Goal: Task Accomplishment & Management: Complete application form

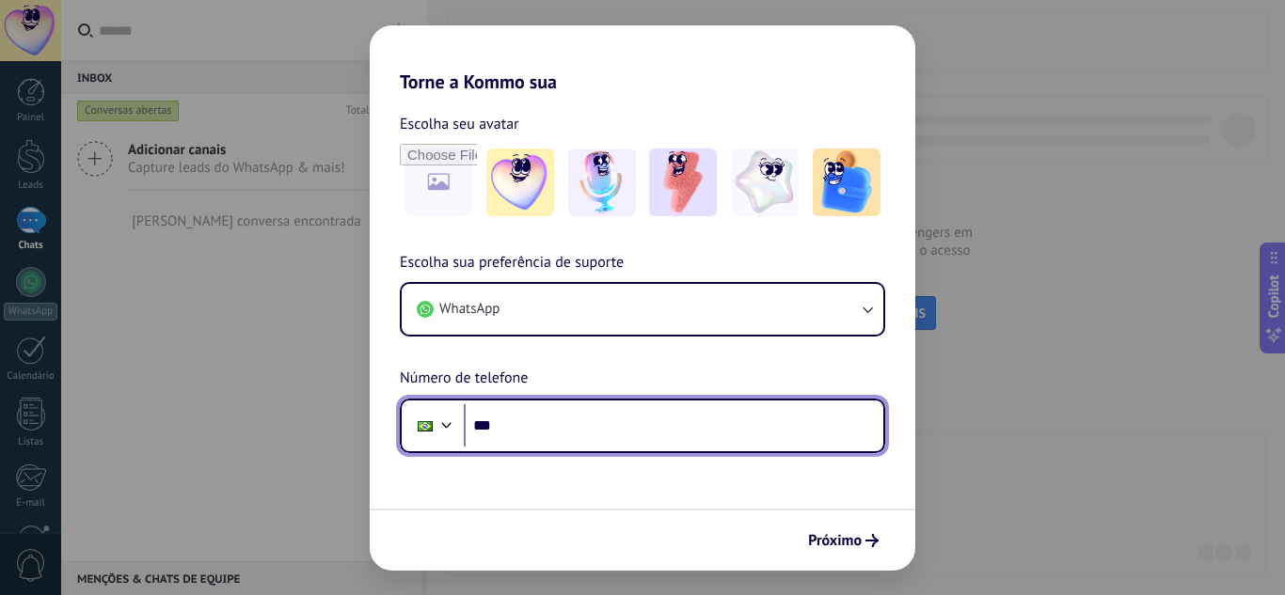
click at [577, 420] on input "***" at bounding box center [674, 425] width 420 height 43
type input "**********"
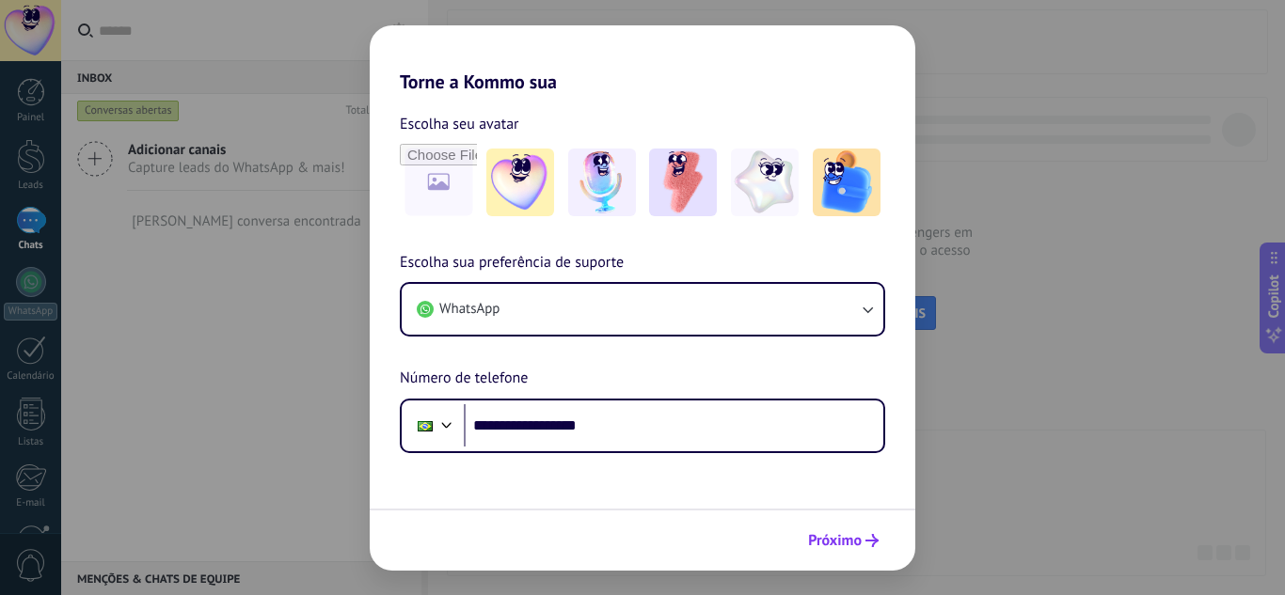
click at [851, 540] on span "Próximo" at bounding box center [835, 540] width 54 height 13
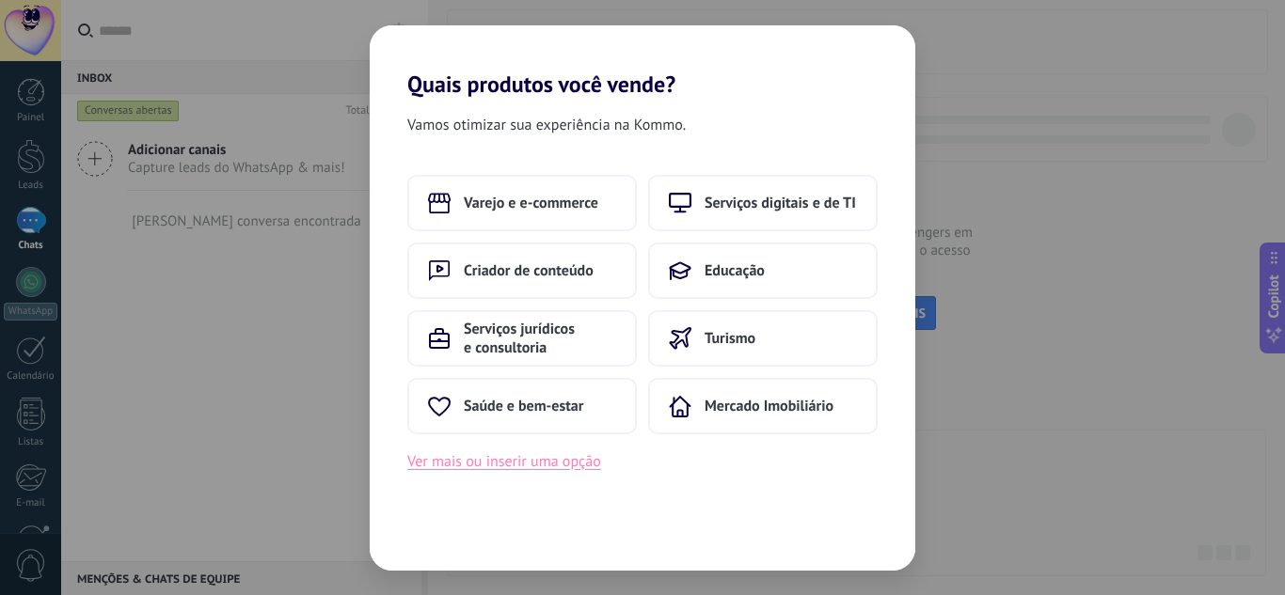
click at [551, 462] on button "Ver mais ou inserir uma opção" at bounding box center [504, 462] width 194 height 24
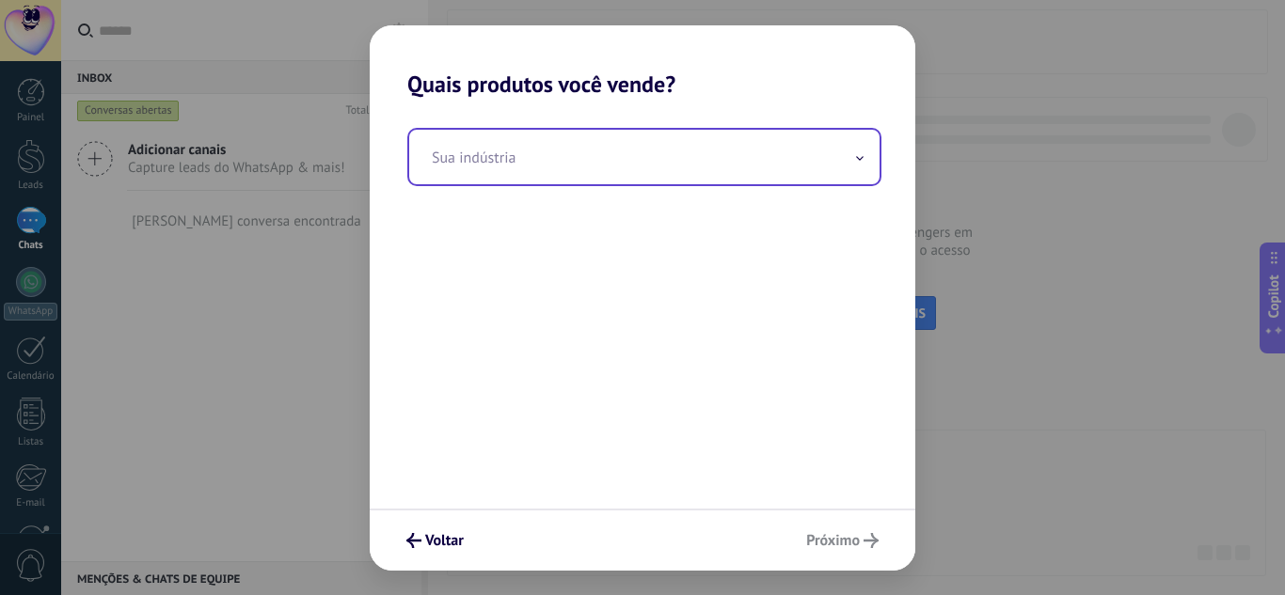
click at [550, 163] on input "text" at bounding box center [644, 157] width 470 height 55
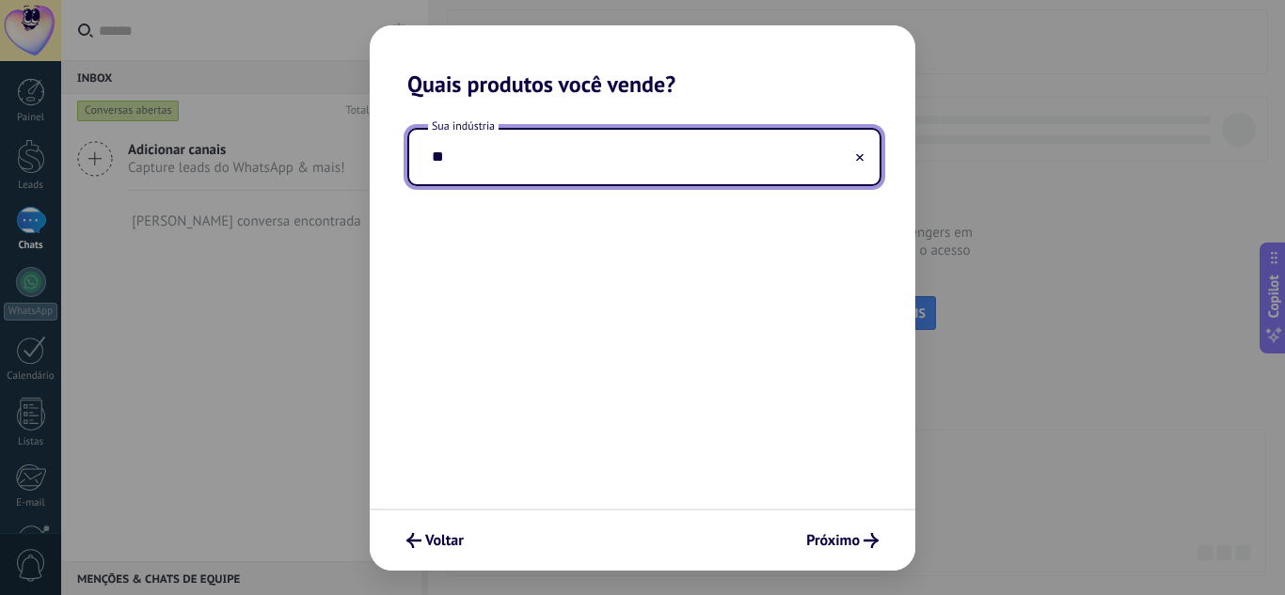
type input "*"
type input "**********"
click at [833, 536] on span "Próximo" at bounding box center [833, 540] width 54 height 13
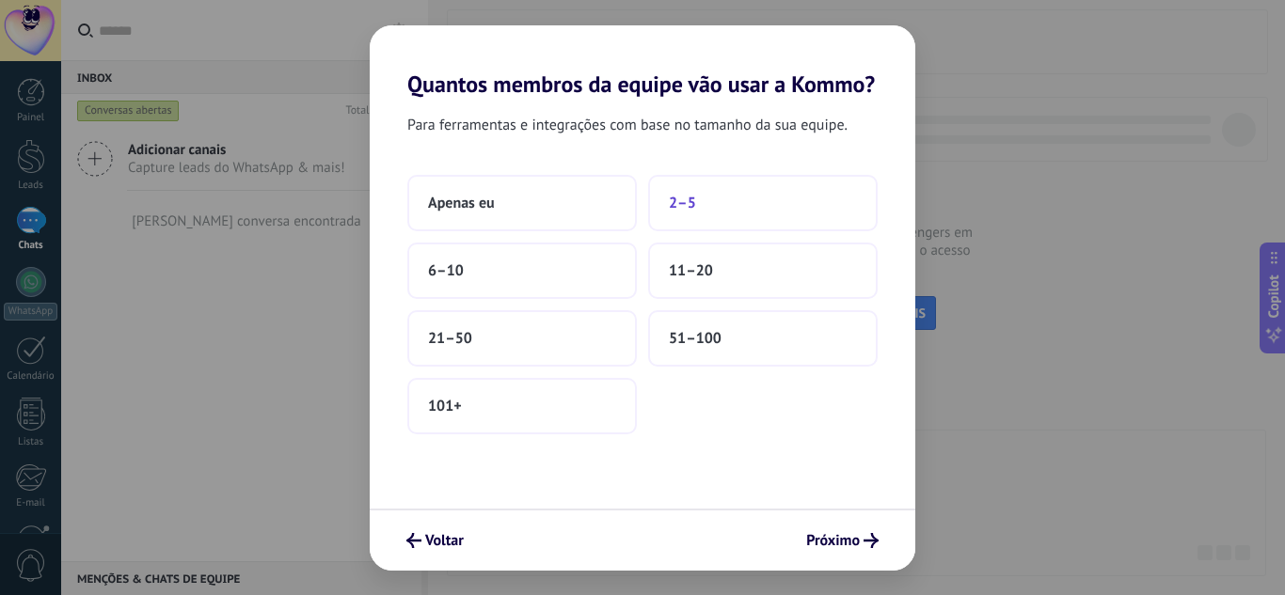
click at [689, 198] on span "2–5" at bounding box center [682, 203] width 27 height 19
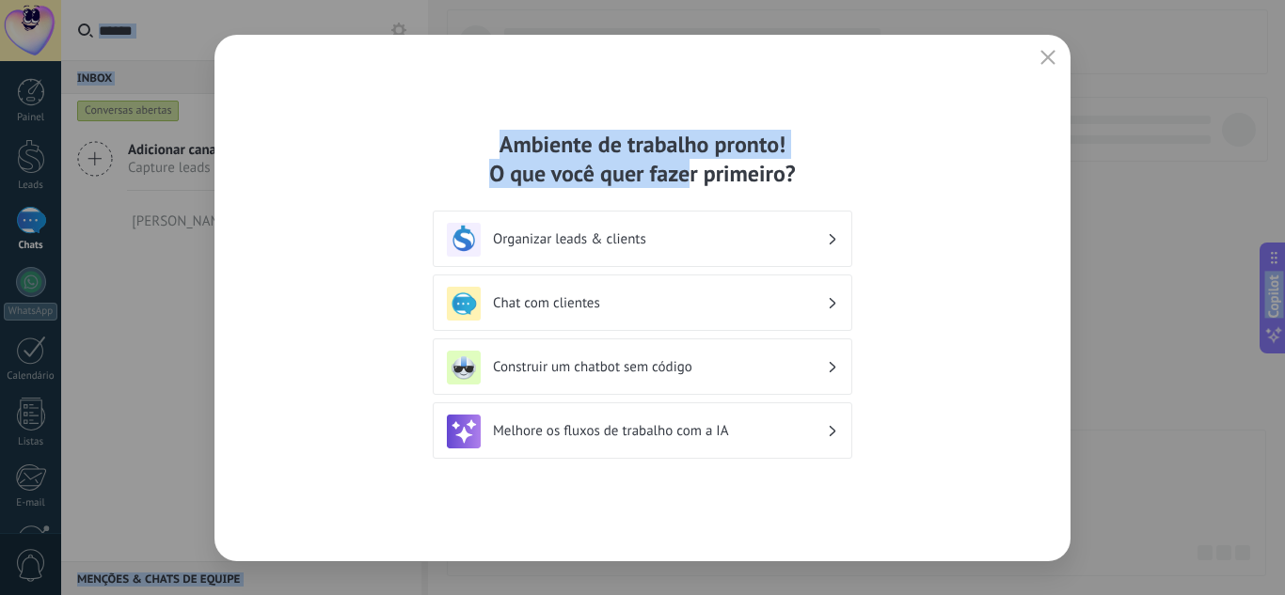
drag, startPoint x: 1117, startPoint y: 425, endPoint x: 1182, endPoint y: 617, distance: 202.9
click at [1182, 595] on html ".abecls-1,.abecls-2{fill-rule:evenodd}.abecls-2{fill:#fff} .abhcls-1{fill:none}…" at bounding box center [642, 297] width 1285 height 595
click at [904, 102] on div "Ambiente de trabalho pronto! O que você quer fazer primeiro? Organizar leads & …" at bounding box center [642, 298] width 856 height 527
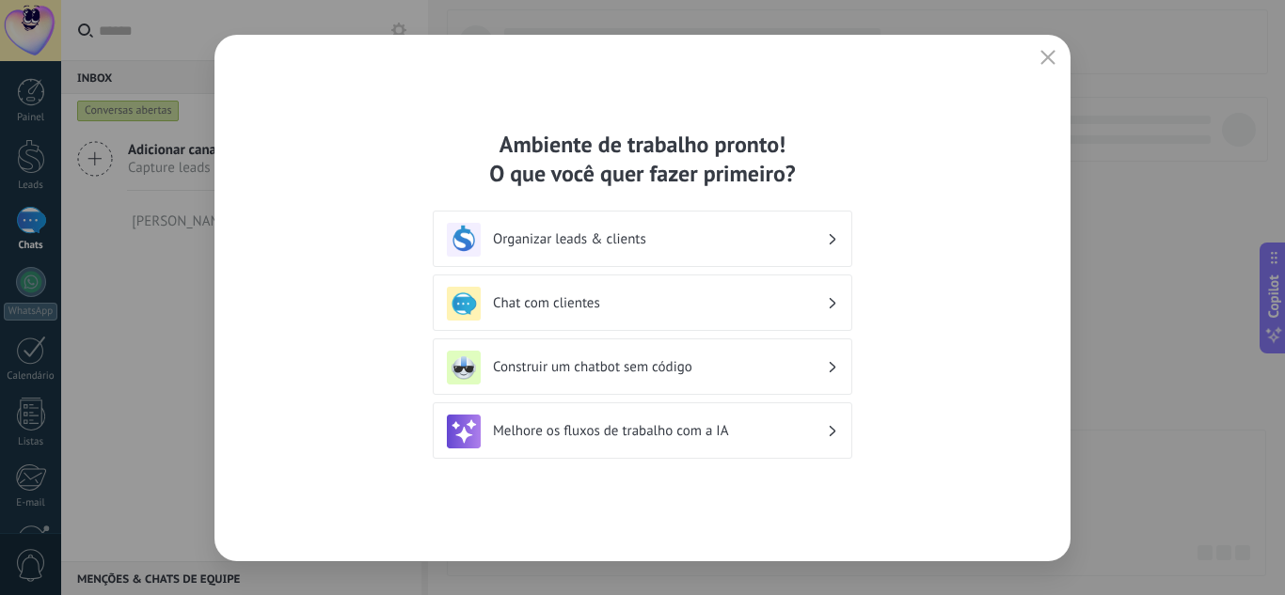
click at [602, 300] on h3 "Chat com clientes" at bounding box center [660, 303] width 334 height 18
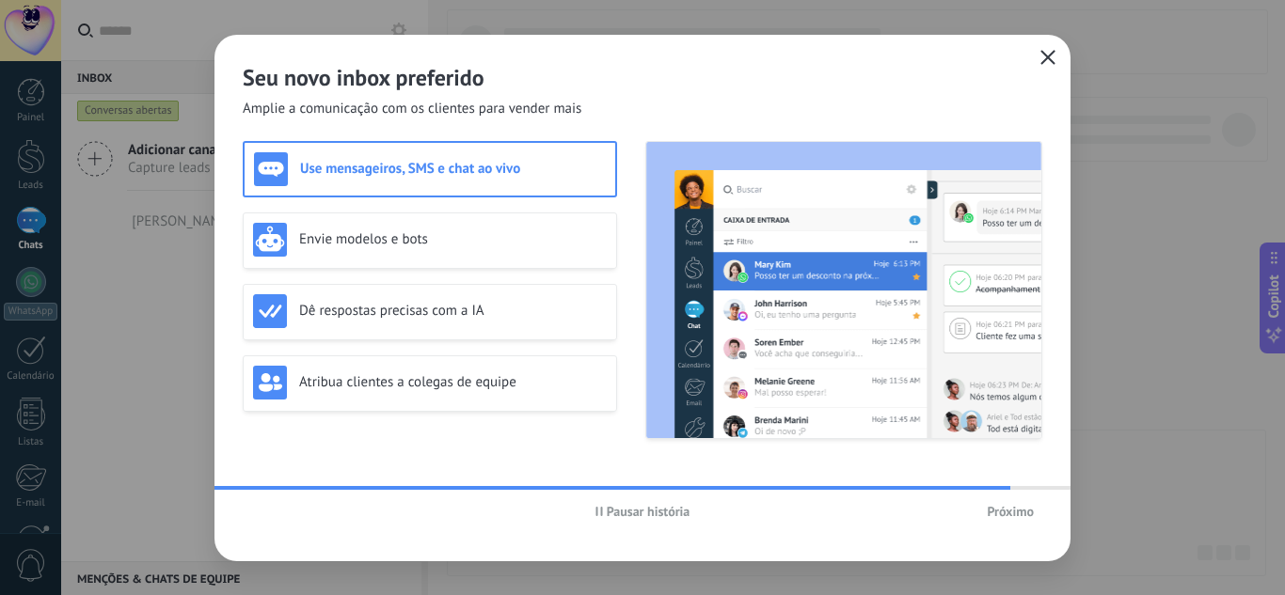
click at [1045, 51] on icon "button" at bounding box center [1047, 57] width 15 height 15
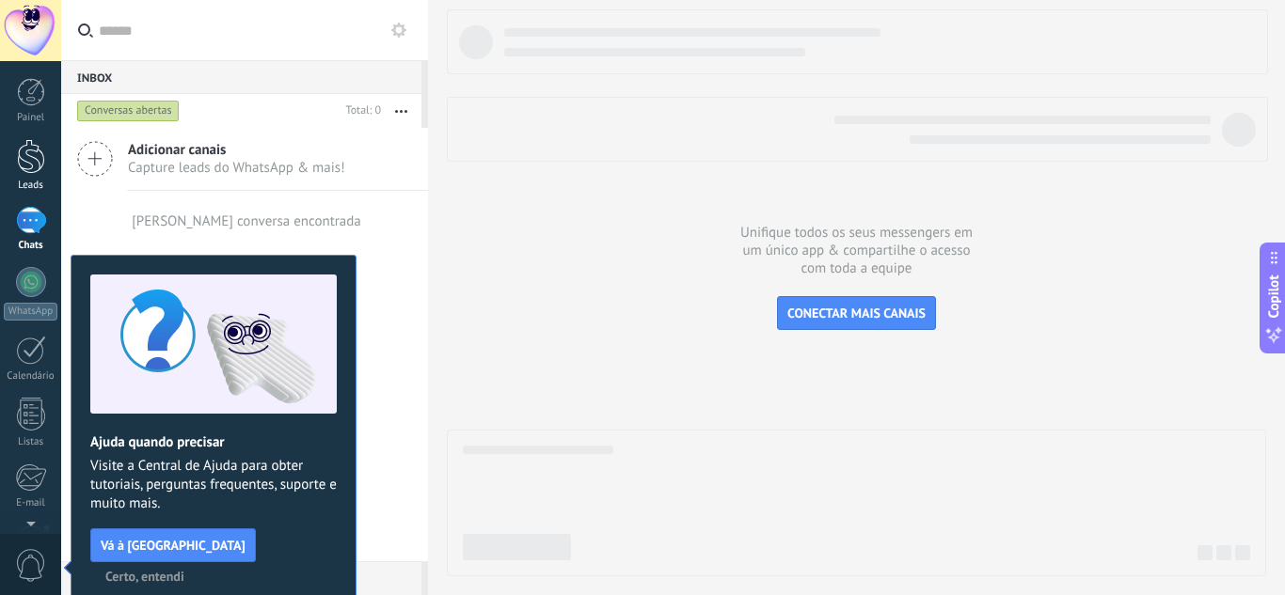
click at [36, 178] on link "Leads" at bounding box center [30, 165] width 61 height 53
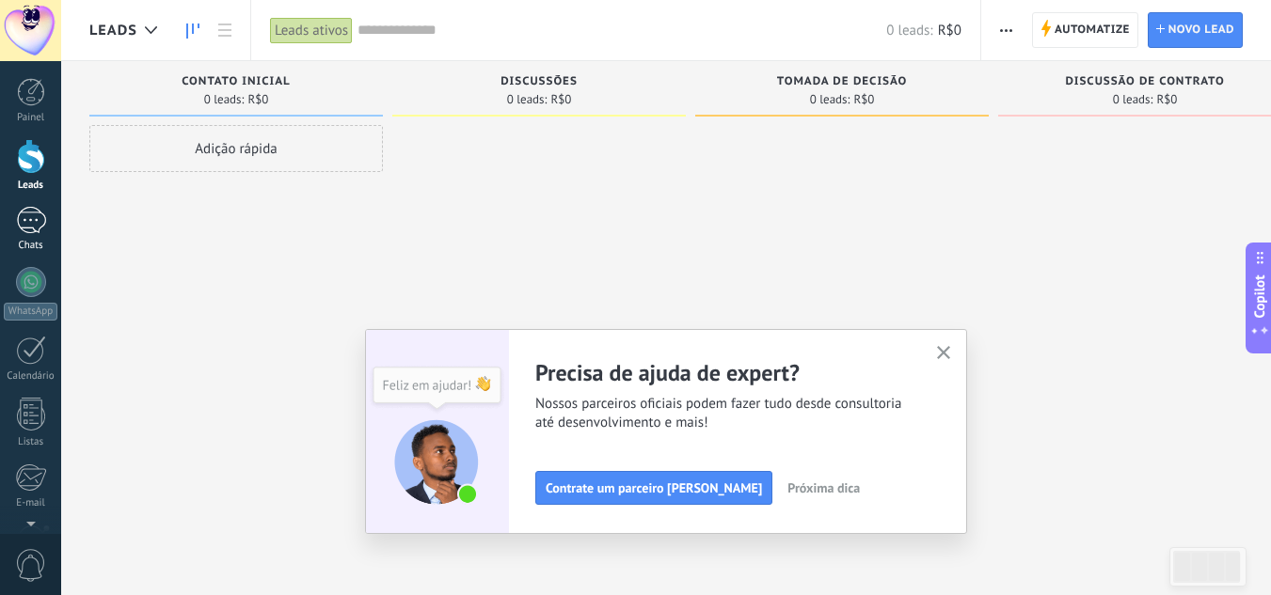
click at [34, 222] on div at bounding box center [31, 220] width 30 height 27
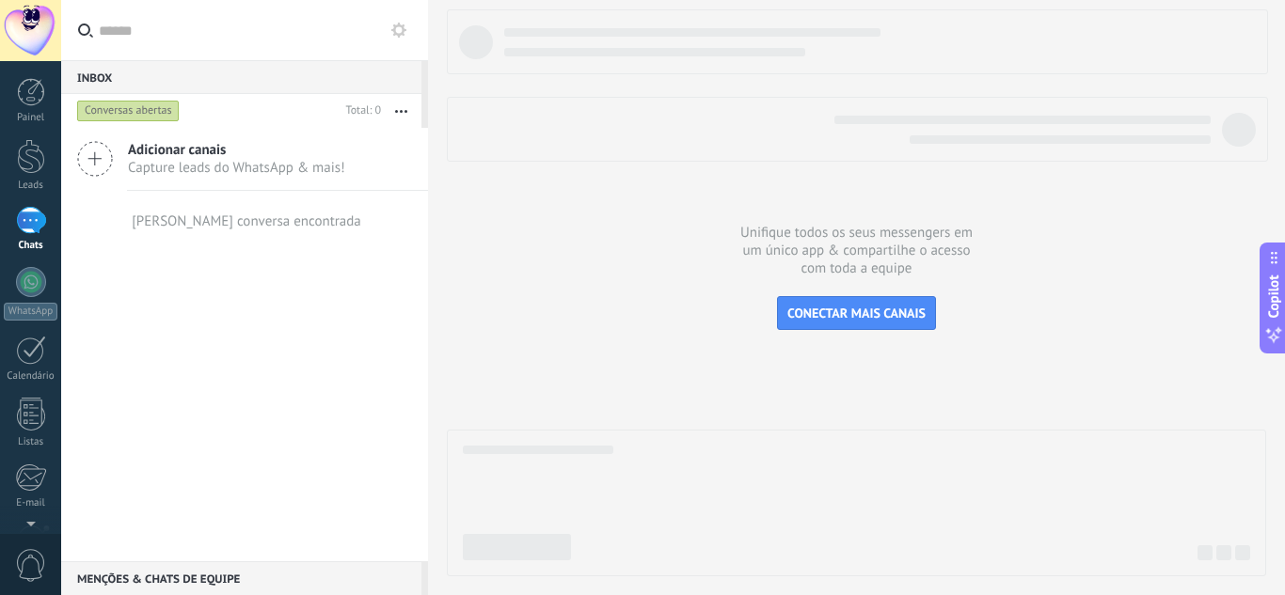
click at [167, 151] on span "Adicionar canais" at bounding box center [236, 150] width 217 height 18
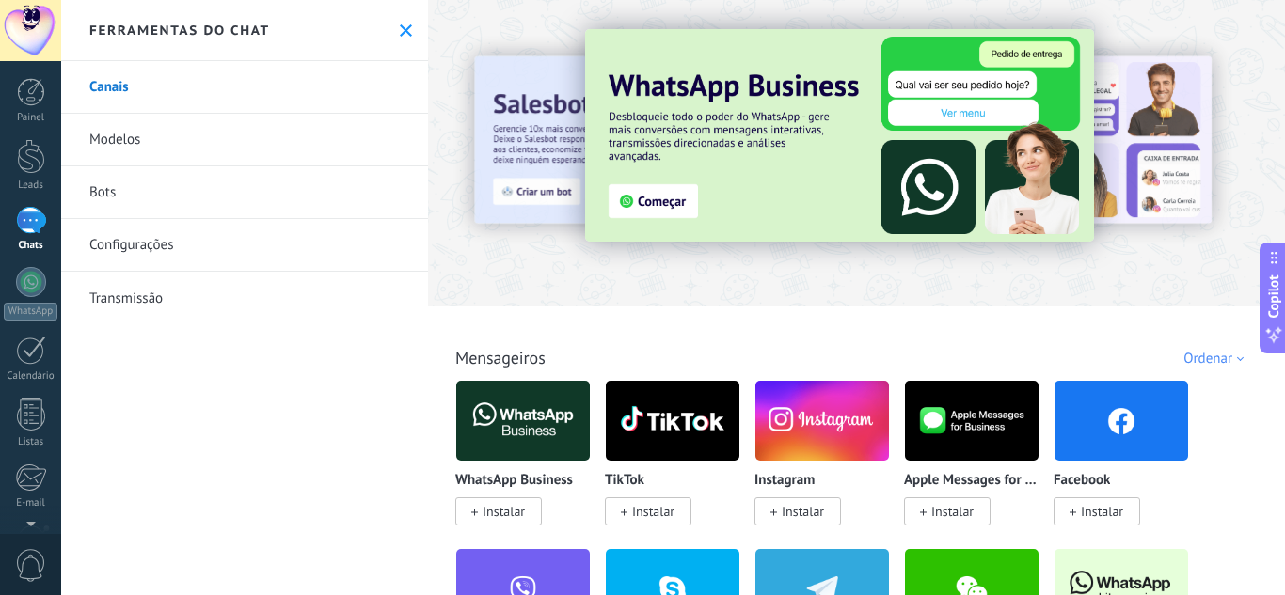
click at [400, 32] on icon at bounding box center [406, 30] width 12 height 12
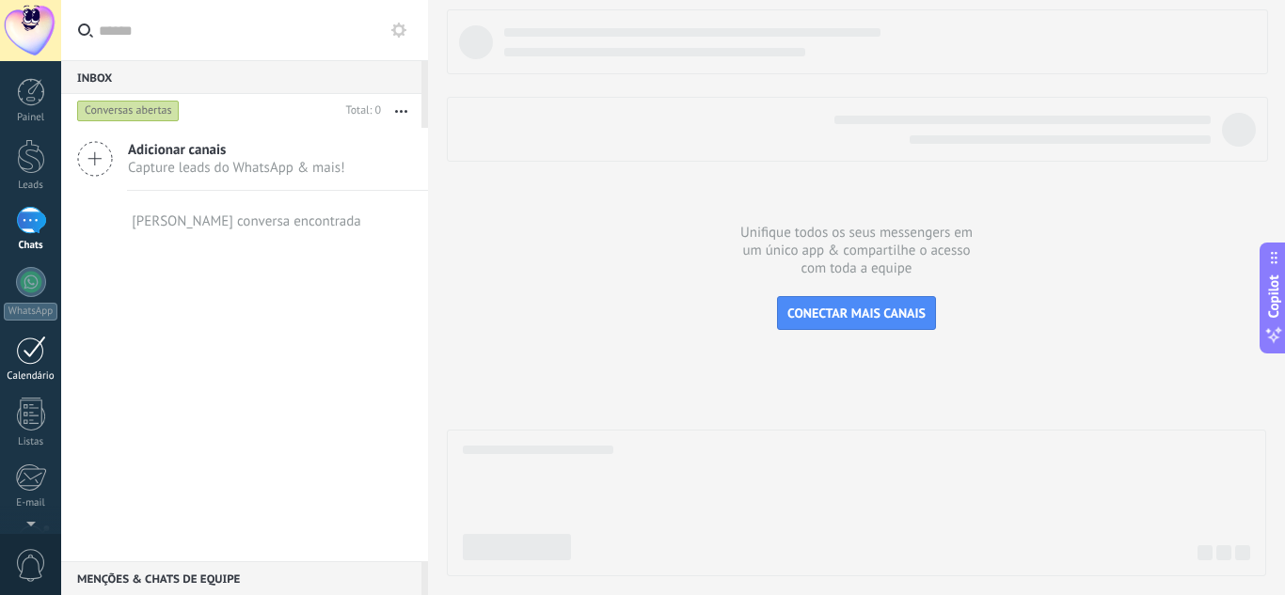
click at [27, 357] on div at bounding box center [31, 350] width 30 height 29
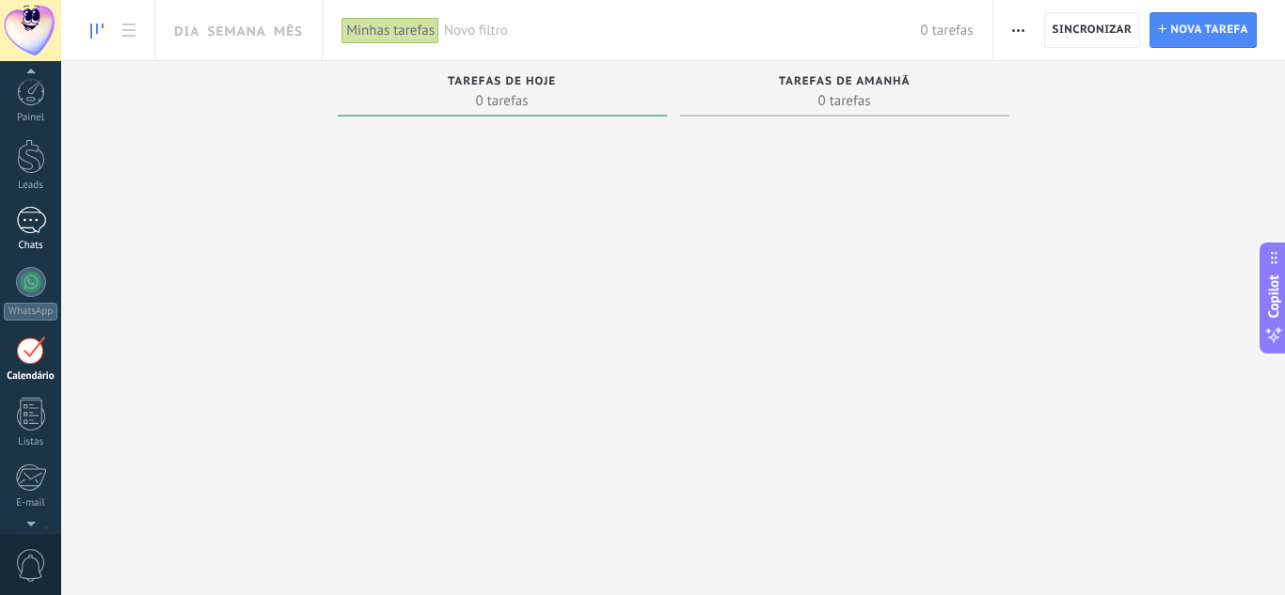
click at [26, 222] on div at bounding box center [31, 220] width 30 height 27
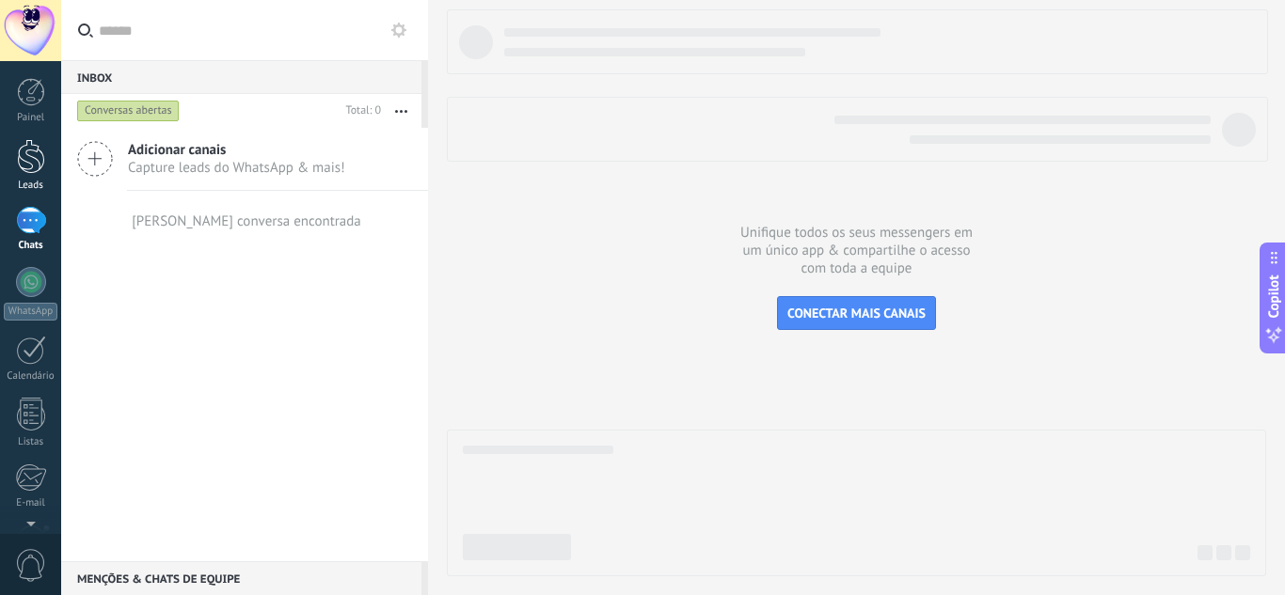
click at [42, 165] on div at bounding box center [31, 156] width 28 height 35
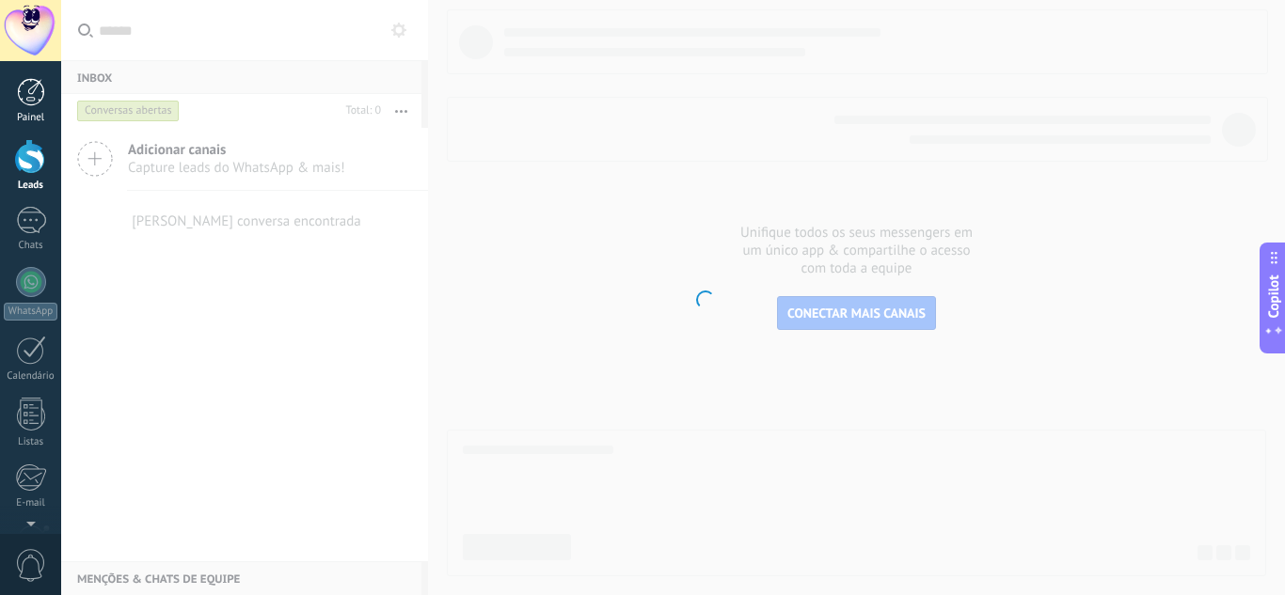
click at [32, 80] on div at bounding box center [31, 92] width 28 height 28
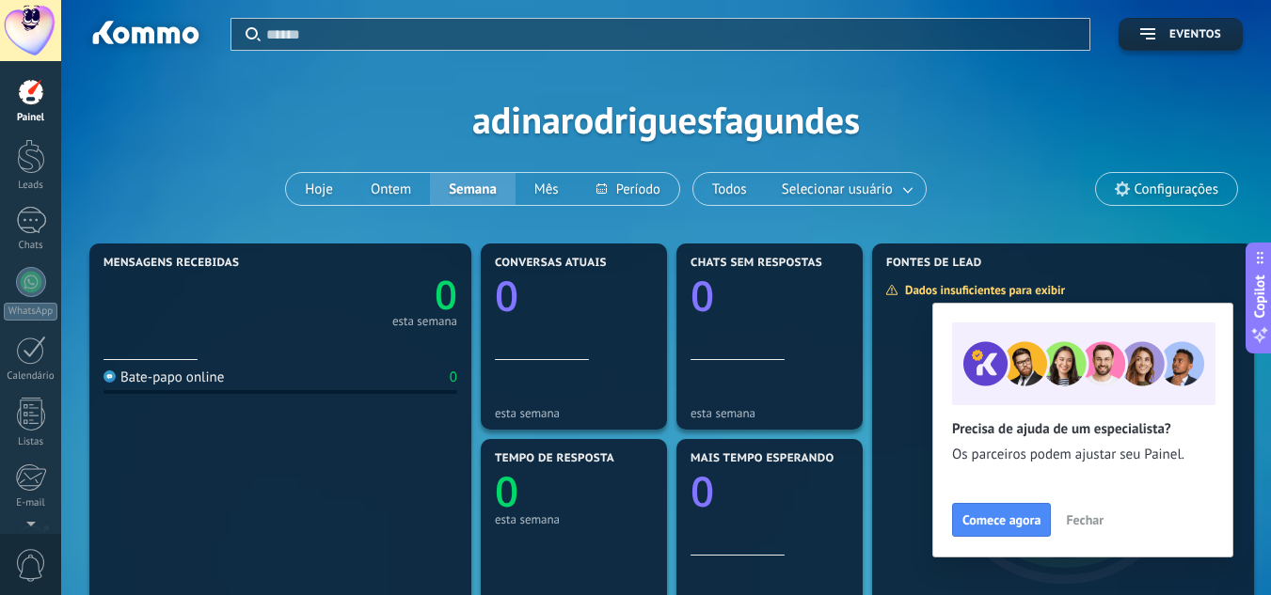
click at [1134, 192] on span "Configurações" at bounding box center [1176, 190] width 84 height 16
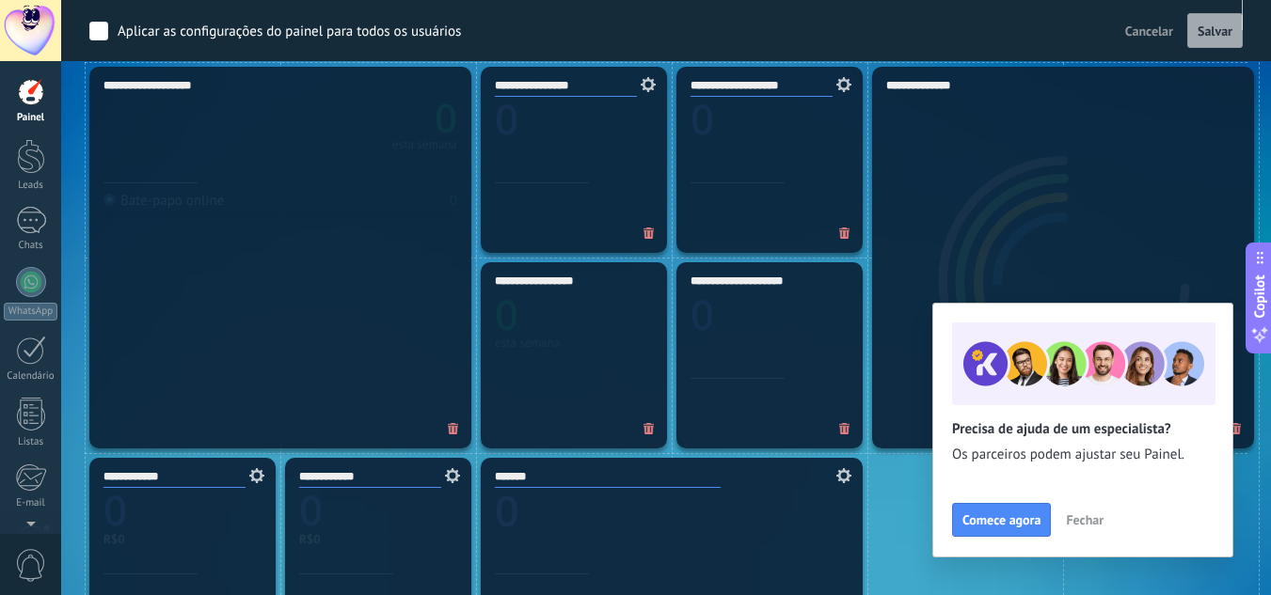
scroll to position [573, 0]
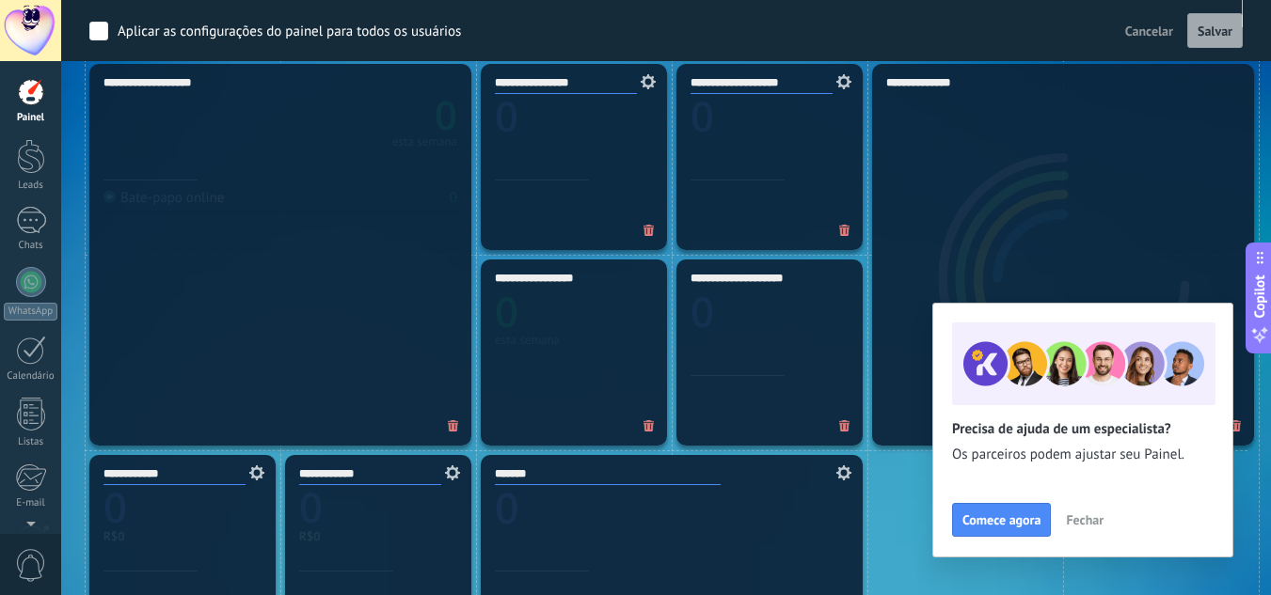
click at [1087, 520] on span "Fechar" at bounding box center [1085, 520] width 38 height 13
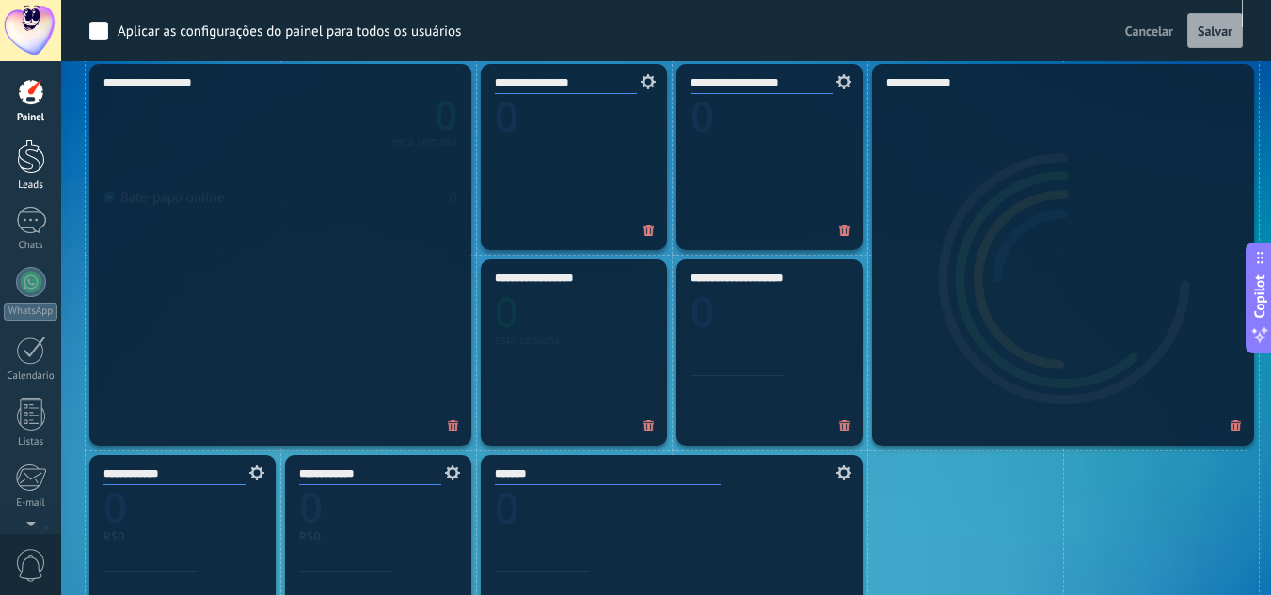
click at [40, 163] on div at bounding box center [31, 156] width 28 height 35
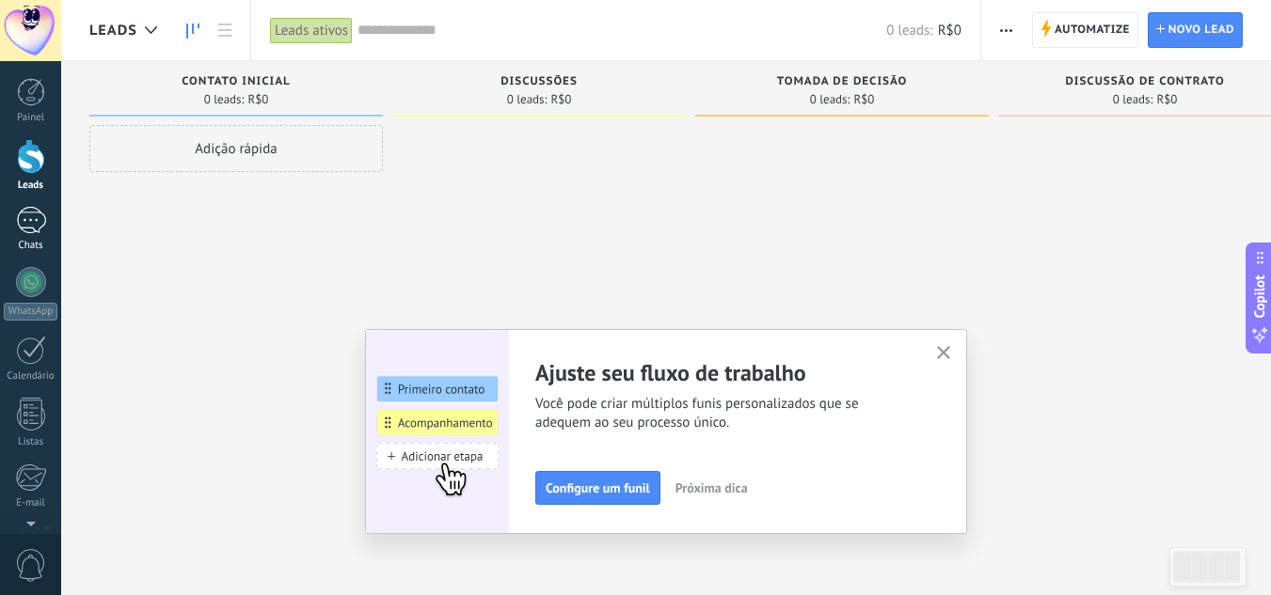
click at [32, 212] on div at bounding box center [31, 220] width 30 height 27
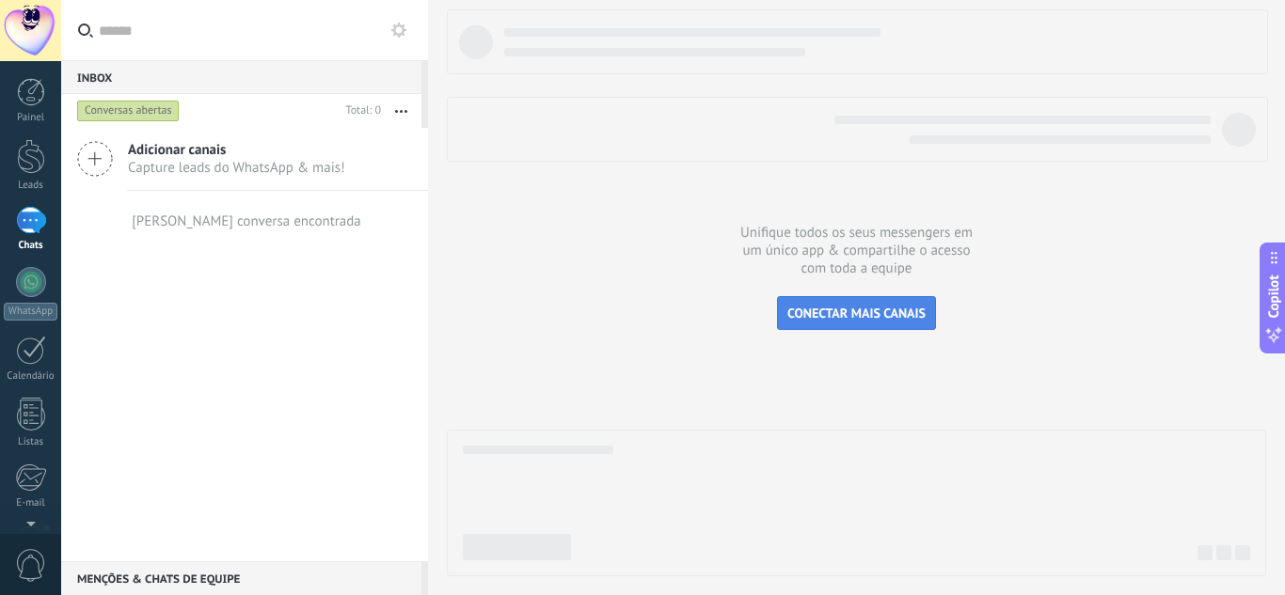
click at [822, 313] on span "CONECTAR MAIS CANAIS" at bounding box center [856, 313] width 138 height 17
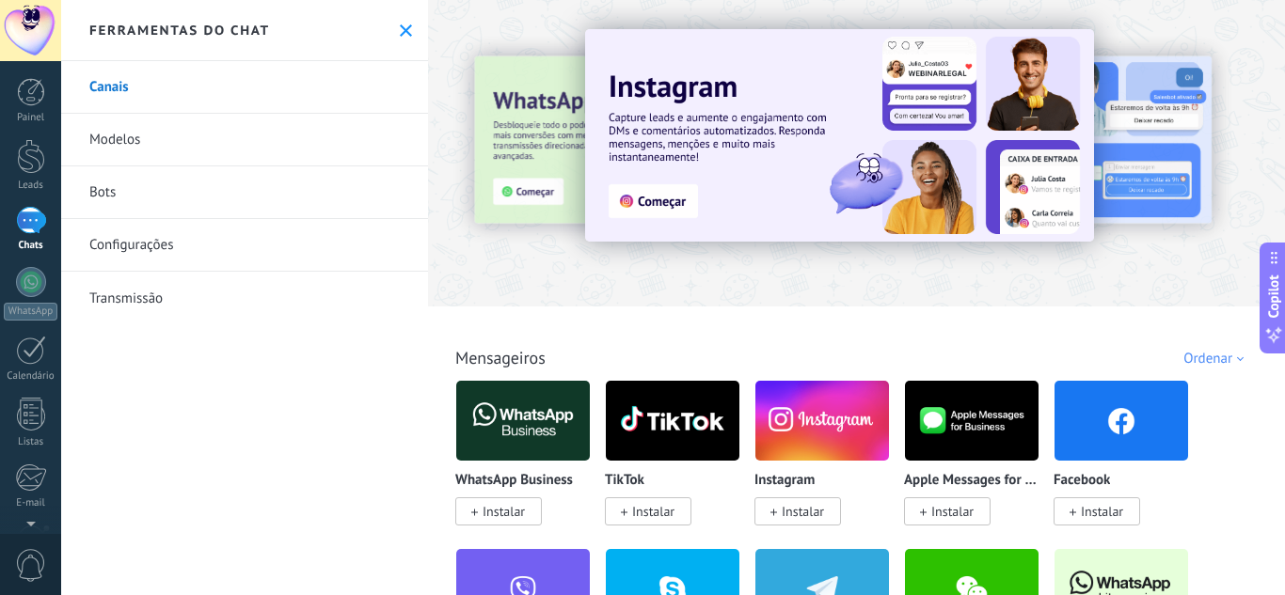
click at [129, 141] on link "Modelos" at bounding box center [244, 140] width 367 height 53
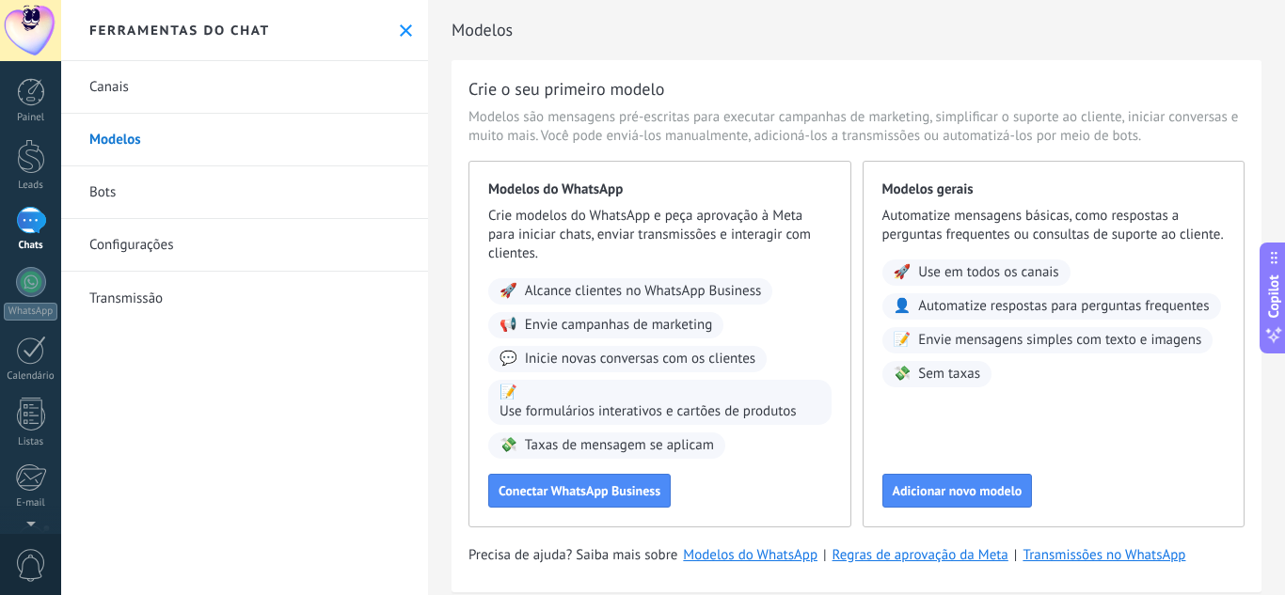
click at [145, 86] on link "Canais" at bounding box center [244, 87] width 367 height 53
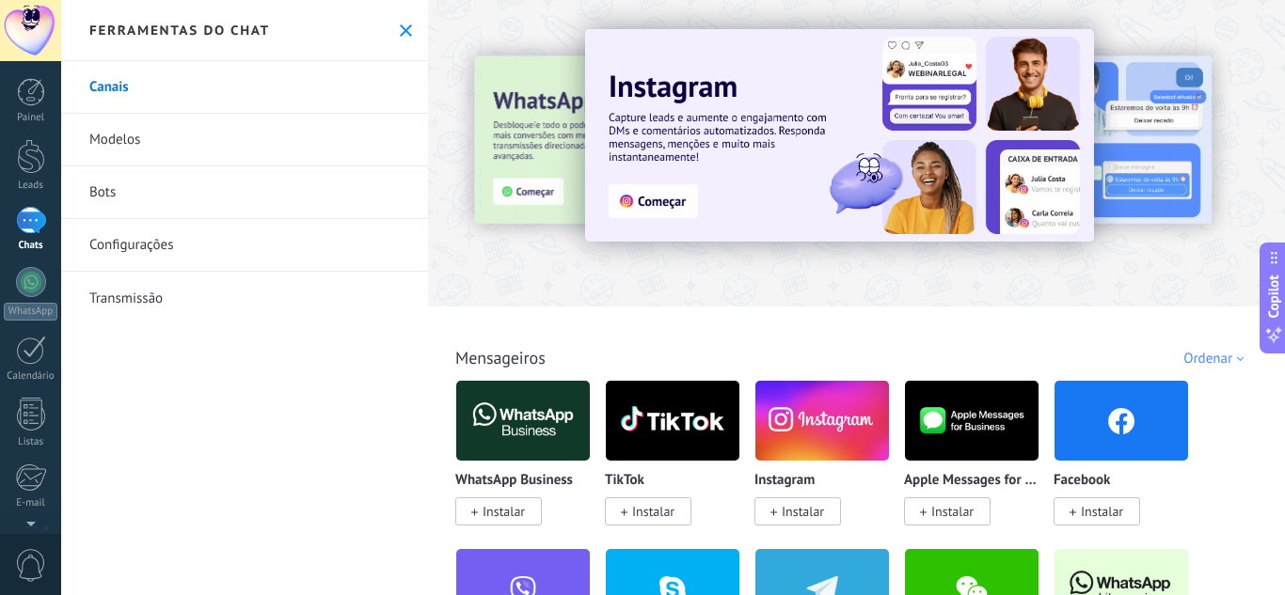
click at [490, 511] on span "Instalar" at bounding box center [504, 511] width 42 height 17
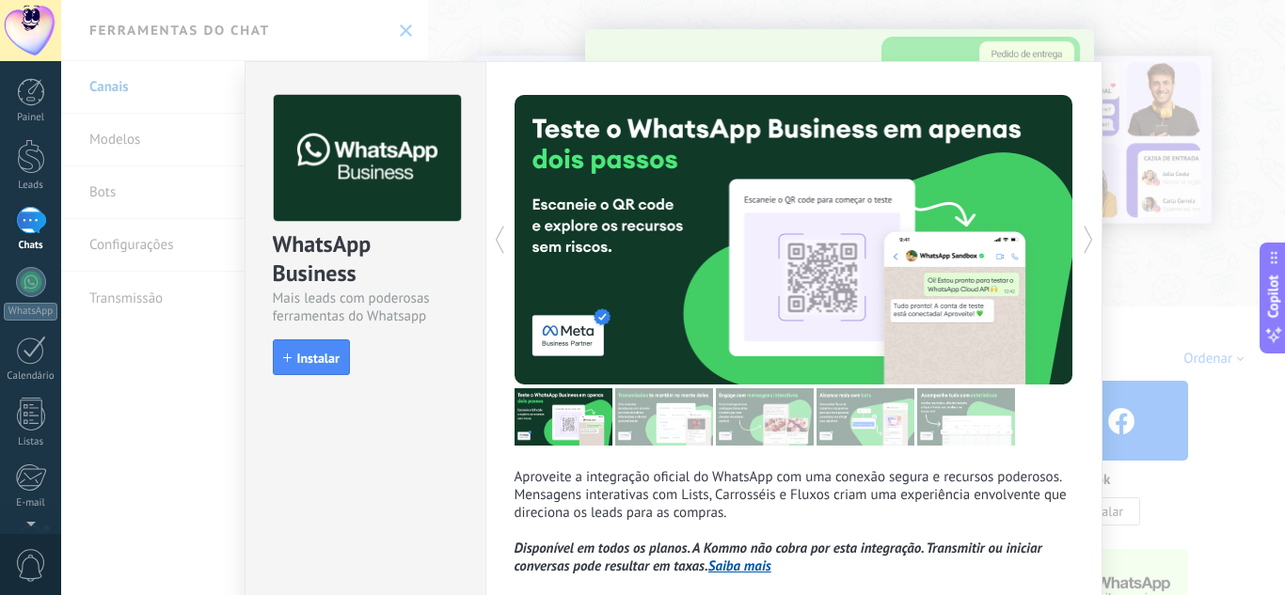
click at [1081, 239] on icon at bounding box center [1088, 240] width 19 height 38
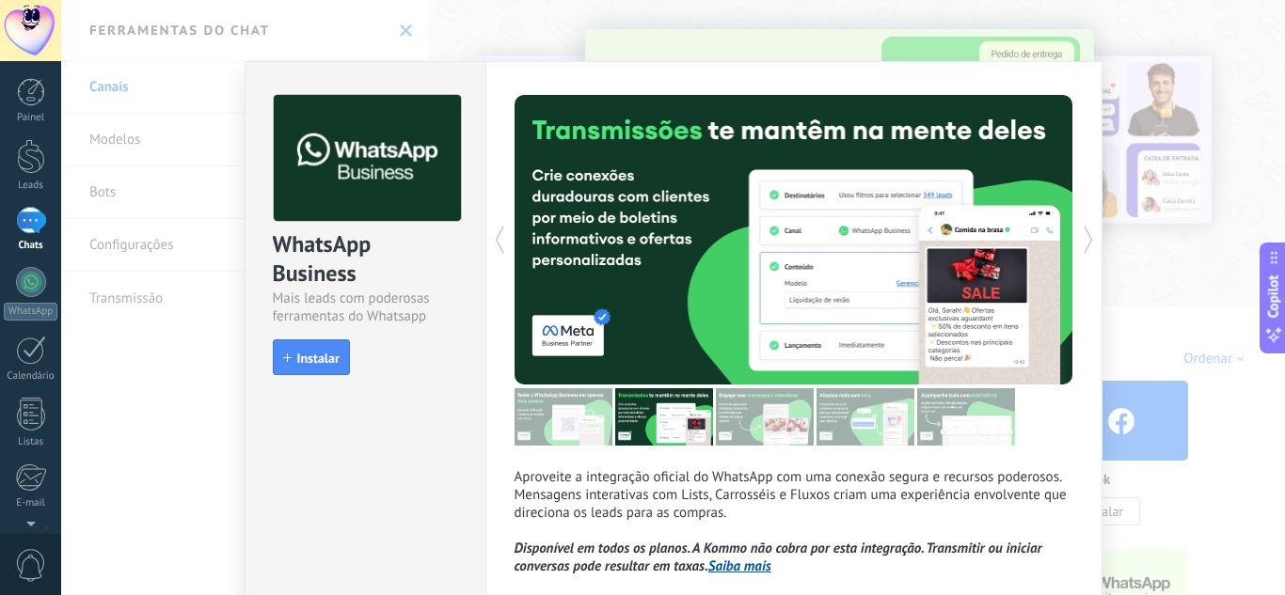
click at [1081, 239] on icon at bounding box center [1088, 240] width 19 height 38
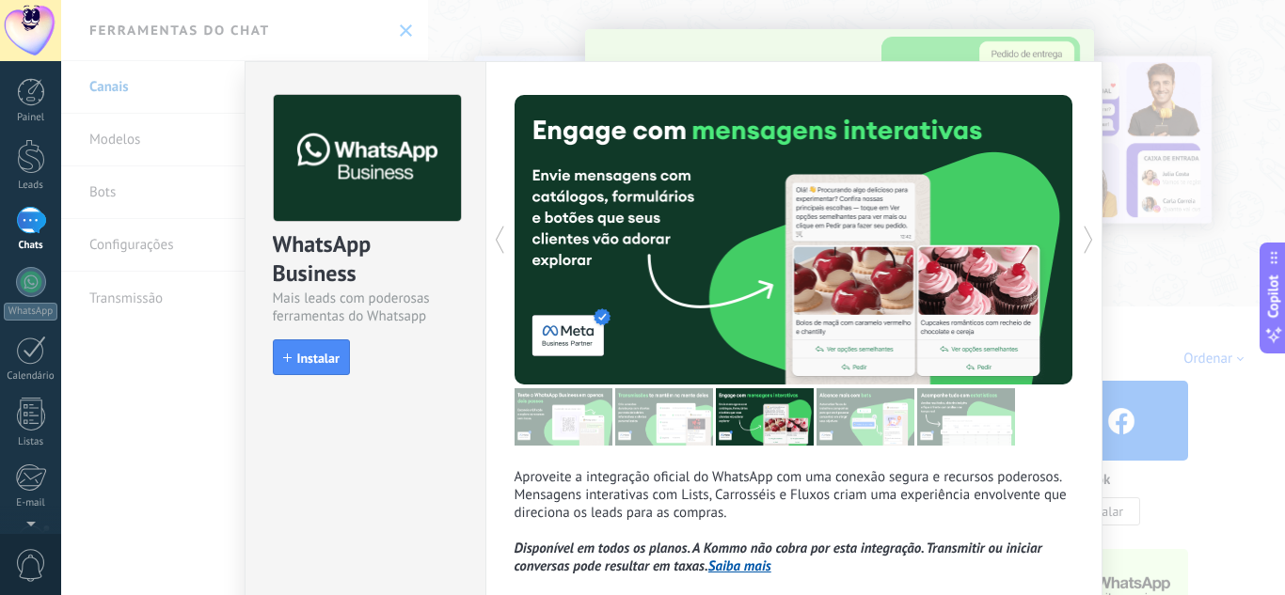
click at [1081, 239] on icon at bounding box center [1088, 240] width 19 height 38
